Goal: Task Accomplishment & Management: Complete application form

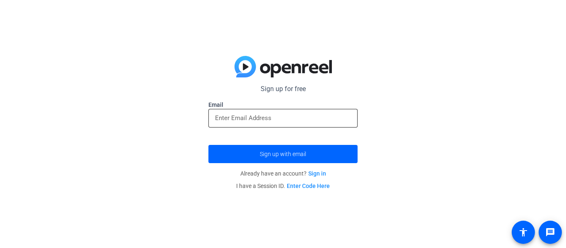
click at [298, 116] on input "email" at bounding box center [283, 118] width 136 height 10
click at [292, 121] on input "email" at bounding box center [283, 118] width 136 height 10
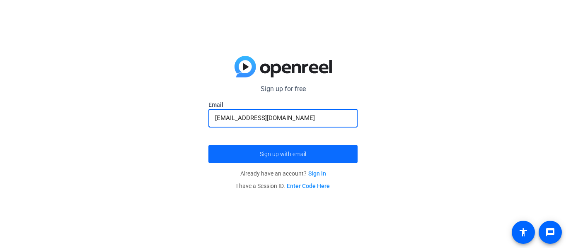
type input "[EMAIL_ADDRESS][DOMAIN_NAME]"
click at [271, 154] on span "Sign up with email" at bounding box center [283, 154] width 46 height 0
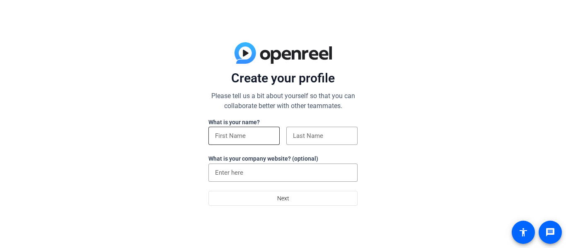
click at [258, 143] on div at bounding box center [244, 136] width 58 height 18
type input "mya"
click at [349, 131] on input at bounding box center [322, 136] width 58 height 10
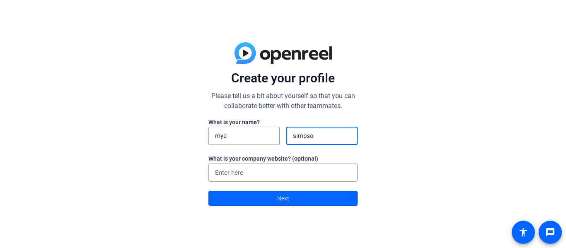
type input "[PERSON_NAME]"
click at [317, 199] on span at bounding box center [283, 198] width 148 height 20
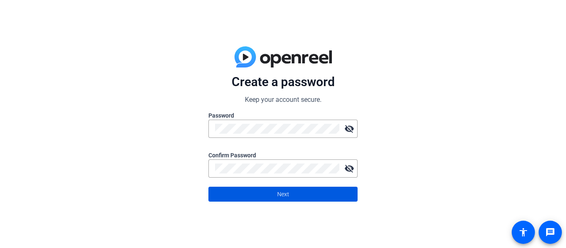
click at [277, 198] on span "Next" at bounding box center [283, 194] width 12 height 16
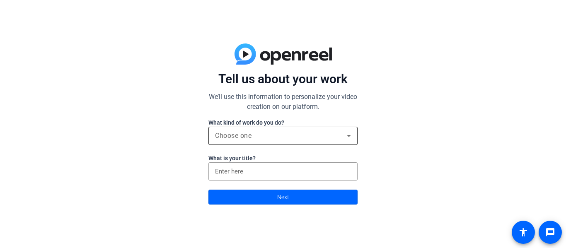
click at [269, 139] on div "Choose one" at bounding box center [281, 136] width 132 height 10
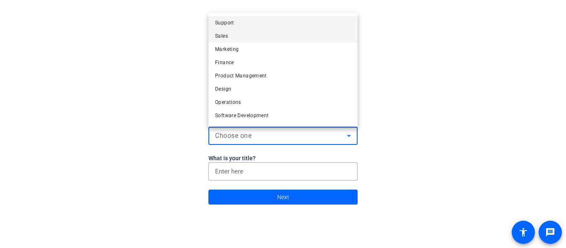
click at [229, 39] on mat-option "Sales" at bounding box center [282, 35] width 149 height 13
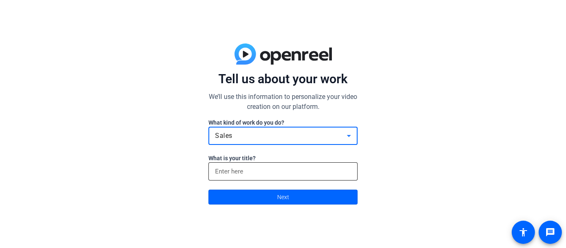
click at [257, 174] on input at bounding box center [283, 171] width 136 height 10
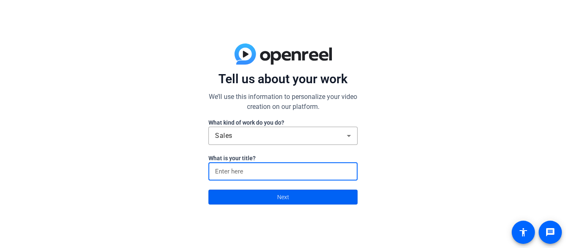
click at [266, 195] on span at bounding box center [283, 197] width 148 height 20
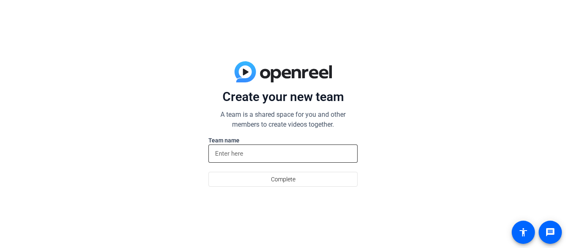
click at [262, 158] on input at bounding box center [283, 154] width 136 height 10
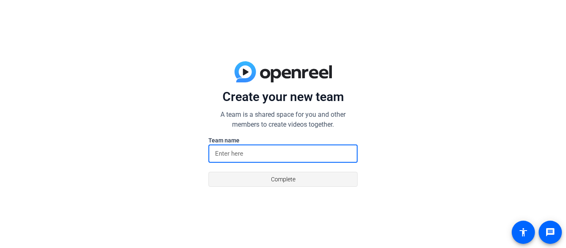
click at [265, 186] on span at bounding box center [283, 179] width 148 height 20
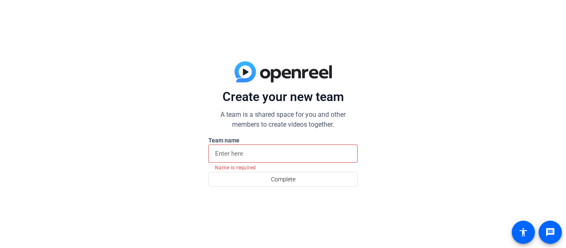
click at [250, 154] on input at bounding box center [283, 154] width 136 height 10
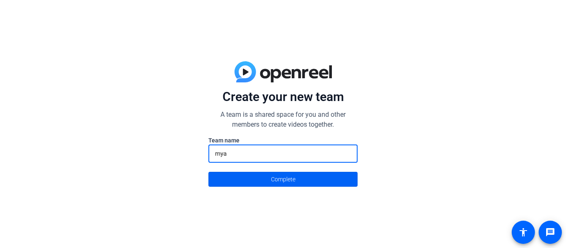
type input "mya"
click at [244, 176] on span at bounding box center [283, 179] width 148 height 20
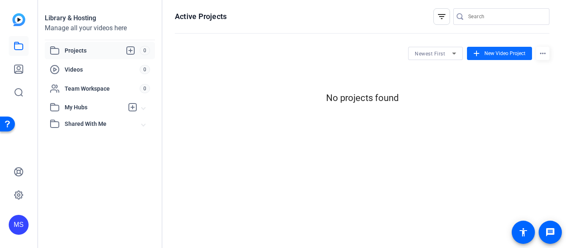
click at [483, 53] on span at bounding box center [499, 53] width 65 height 20
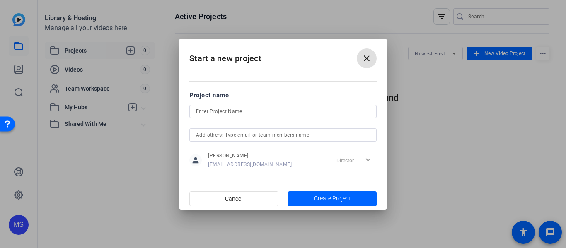
click at [304, 118] on div at bounding box center [282, 122] width 187 height 9
click at [280, 111] on input at bounding box center [283, 111] width 174 height 10
type input "beowulf"
type input "Beowulf will rock you"
click at [320, 199] on span "Create Project" at bounding box center [332, 198] width 36 height 9
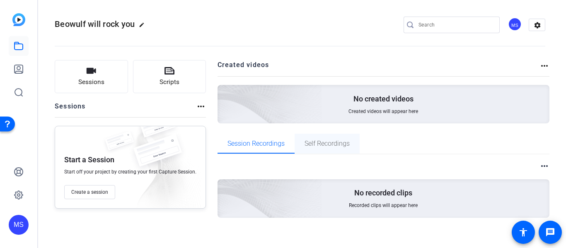
click at [324, 144] on span "Self Recordings" at bounding box center [326, 143] width 45 height 7
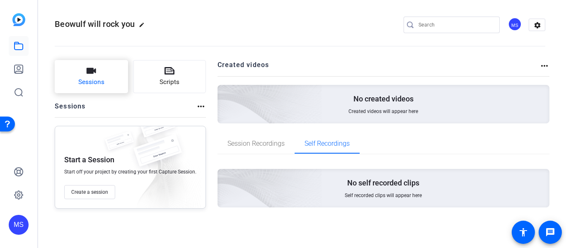
click at [100, 72] on button "Sessions" at bounding box center [91, 76] width 73 height 33
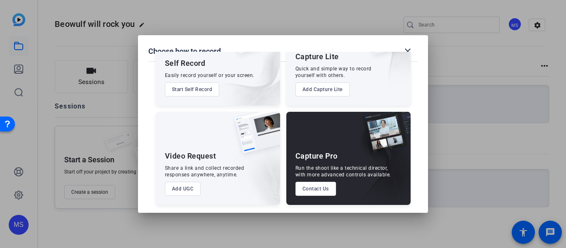
scroll to position [56, 0]
click at [183, 189] on button "Add UGC" at bounding box center [183, 188] width 36 height 14
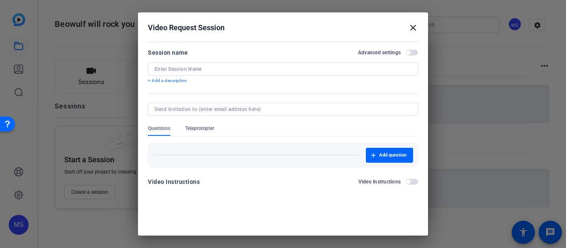
click at [413, 25] on mat-icon "close" at bounding box center [413, 28] width 10 height 10
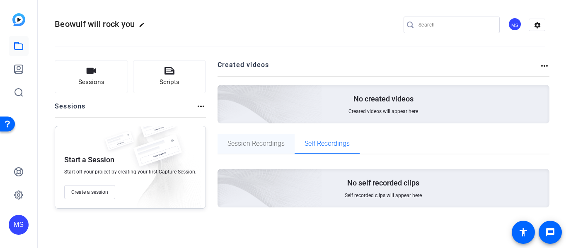
click at [243, 140] on span "Session Recordings" at bounding box center [255, 143] width 57 height 7
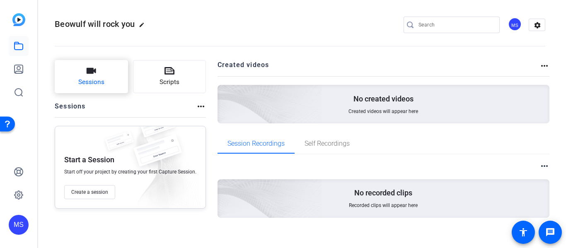
click at [82, 75] on button "Sessions" at bounding box center [91, 76] width 73 height 33
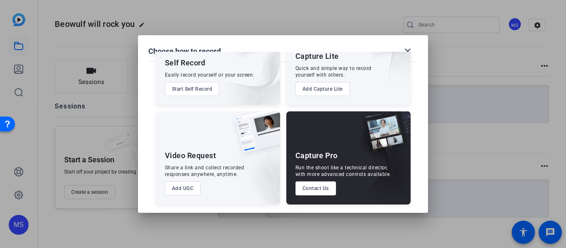
scroll to position [0, 0]
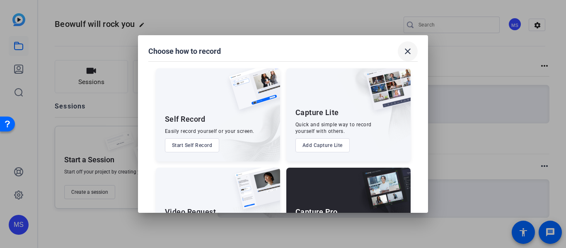
click at [407, 56] on mat-icon "close" at bounding box center [408, 51] width 10 height 10
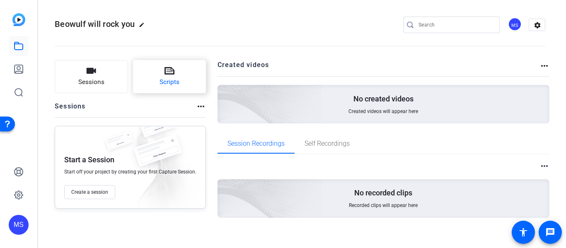
click at [176, 72] on button "Scripts" at bounding box center [169, 76] width 73 height 33
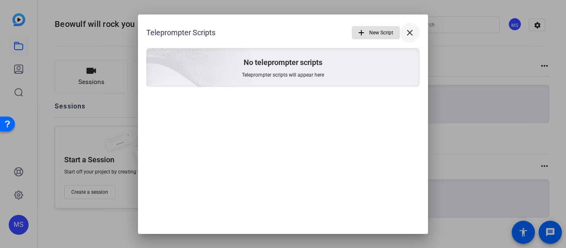
click at [410, 32] on mat-icon "close" at bounding box center [410, 33] width 10 height 10
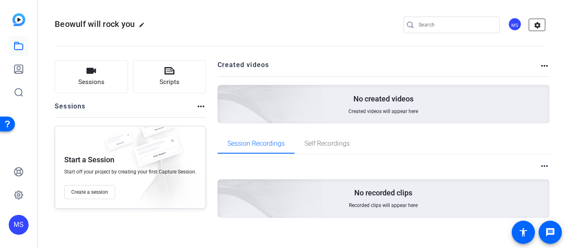
click at [540, 30] on mat-icon "settings" at bounding box center [537, 25] width 17 height 12
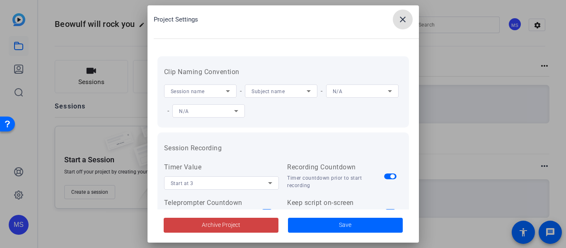
click at [401, 17] on mat-icon "close" at bounding box center [403, 19] width 10 height 10
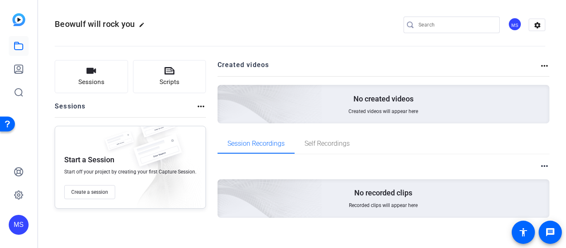
scroll to position [7, 0]
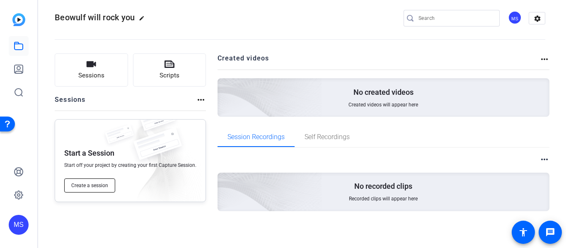
click at [97, 186] on span "Create a session" at bounding box center [89, 185] width 37 height 7
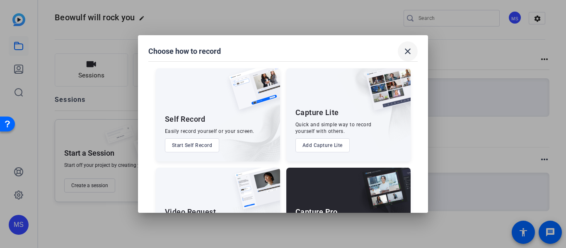
click at [411, 51] on mat-icon "close" at bounding box center [408, 51] width 10 height 10
